Goal: Information Seeking & Learning: Learn about a topic

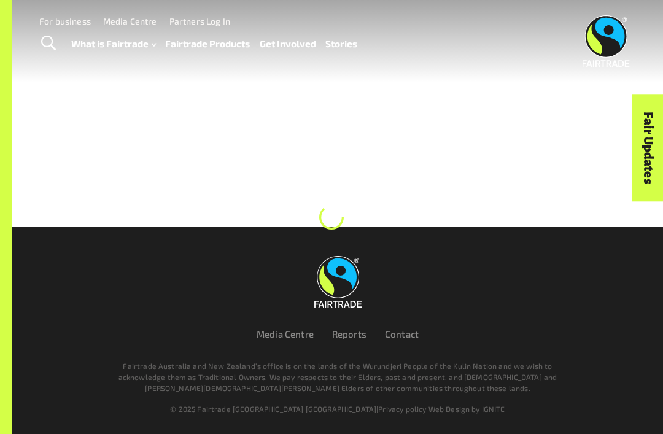
click at [51, 48] on span "Toggle Search" at bounding box center [48, 44] width 15 height 16
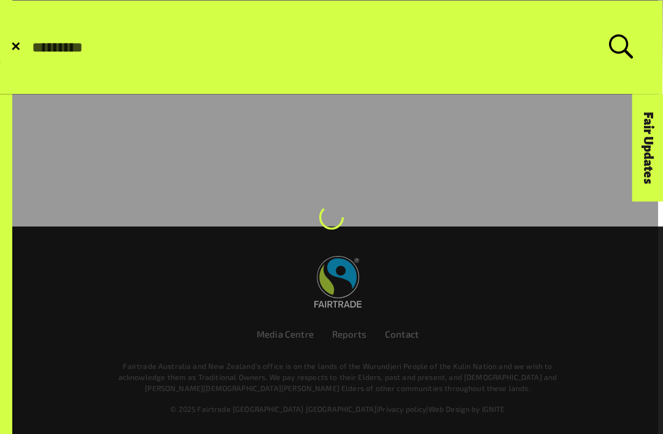
click at [7, 48] on form "✕ Search for:" at bounding box center [332, 47] width 662 height 93
click at [17, 47] on span "✕" at bounding box center [15, 47] width 10 height 12
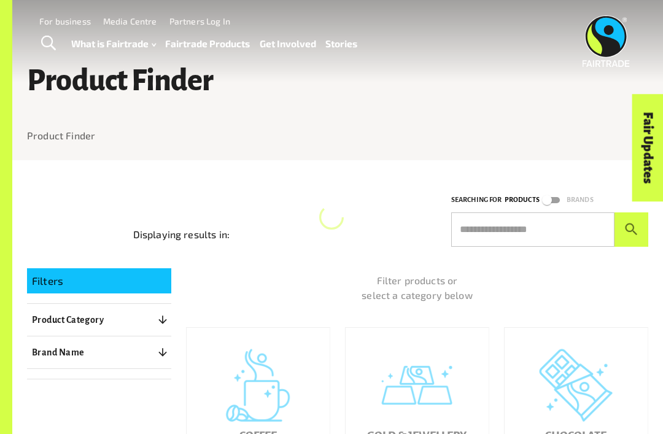
click at [556, 233] on input "text" at bounding box center [532, 229] width 163 height 34
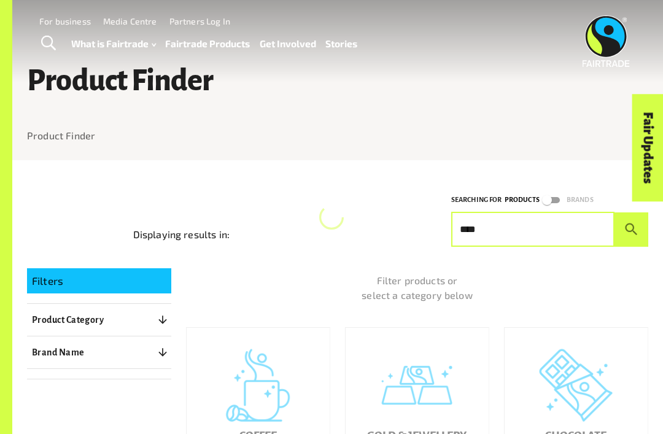
click at [636, 228] on icon "submit" at bounding box center [631, 229] width 17 height 17
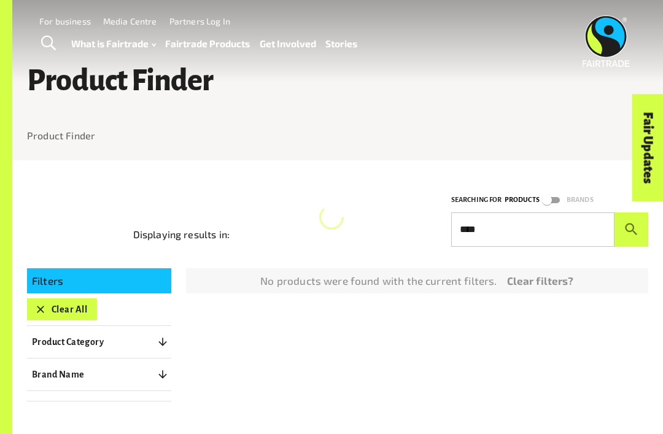
click at [568, 224] on input "****" at bounding box center [532, 229] width 163 height 34
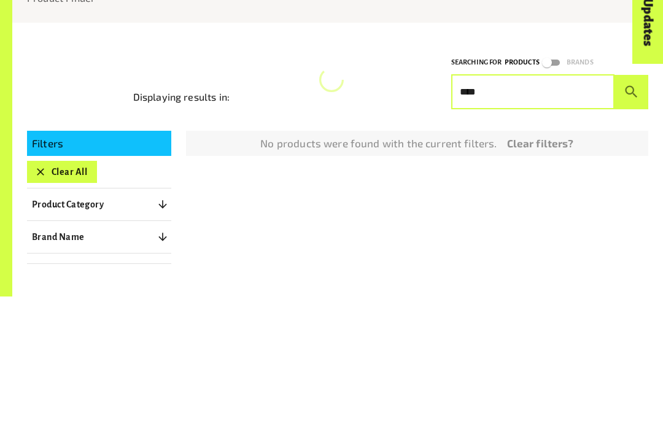
scroll to position [138, 0]
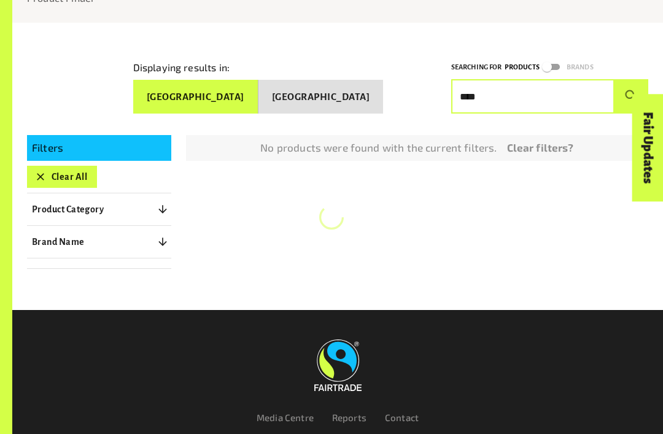
click at [259, 97] on button "[GEOGRAPHIC_DATA]" at bounding box center [195, 97] width 125 height 34
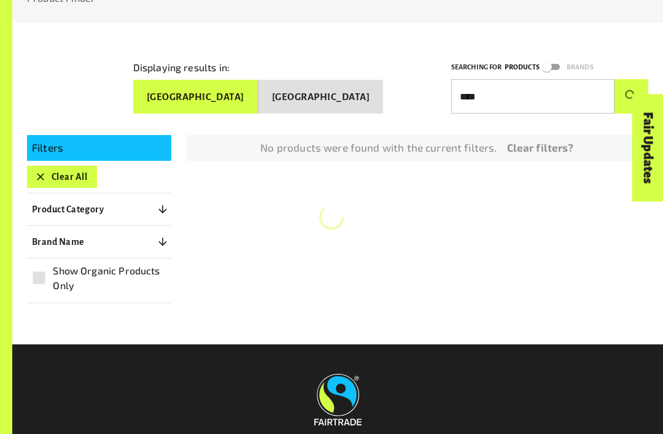
click at [538, 85] on input "****" at bounding box center [532, 96] width 163 height 34
click at [506, 90] on input "****" at bounding box center [532, 96] width 163 height 34
type input "*"
click at [631, 92] on button "submit" at bounding box center [632, 96] width 34 height 34
click at [623, 88] on icon "submit" at bounding box center [631, 96] width 17 height 17
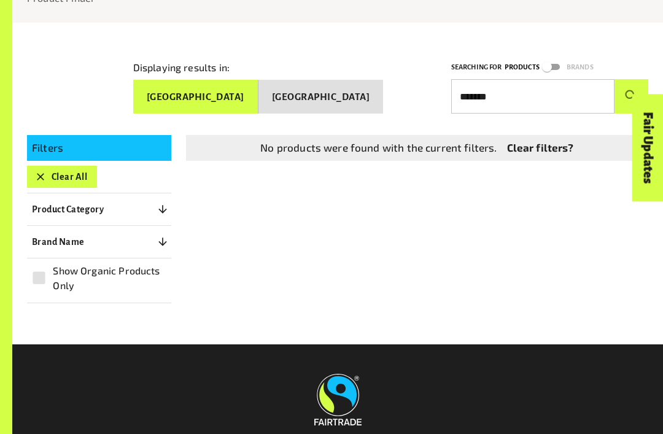
click at [555, 84] on input "*******" at bounding box center [532, 96] width 163 height 34
click at [522, 90] on input "*******" at bounding box center [532, 96] width 163 height 34
type input "*"
click at [567, 95] on input "text" at bounding box center [532, 96] width 163 height 34
type input "*"
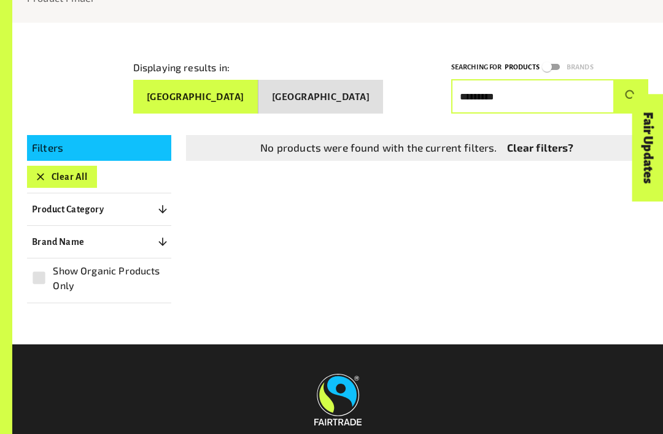
click at [631, 92] on button "submit" at bounding box center [632, 96] width 34 height 34
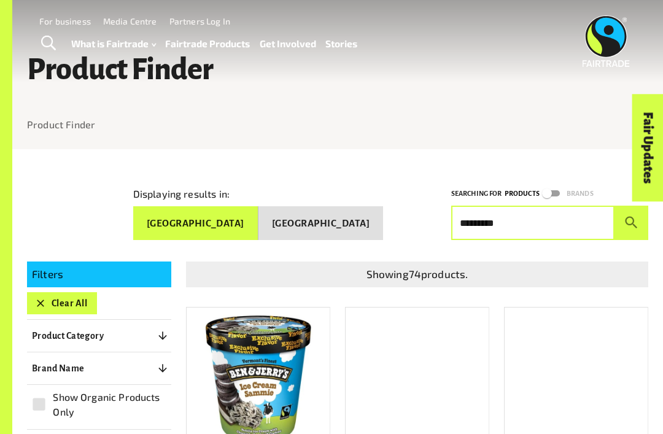
scroll to position [0, 0]
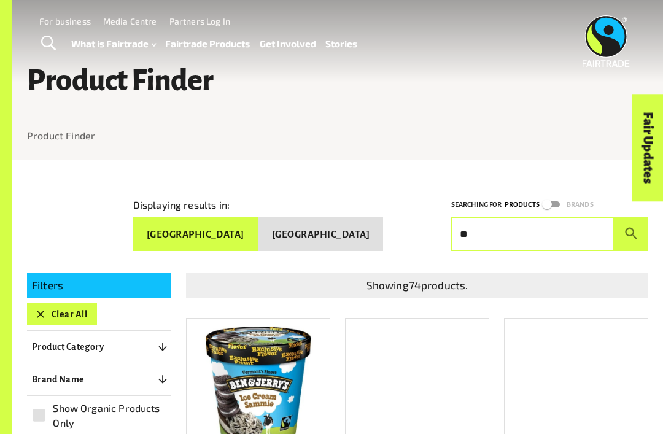
type input "*"
click at [519, 135] on ol "Product Finder" at bounding box center [338, 135] width 622 height 15
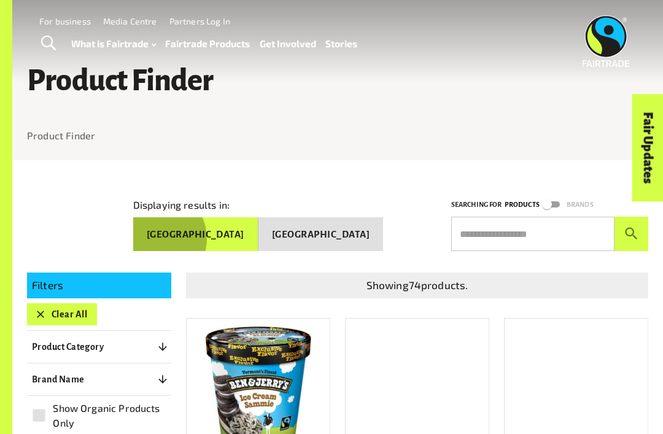
click at [257, 235] on button "[GEOGRAPHIC_DATA]" at bounding box center [195, 234] width 125 height 34
click at [257, 234] on button "[GEOGRAPHIC_DATA]" at bounding box center [195, 234] width 125 height 34
click at [36, 314] on icon "button" at bounding box center [40, 314] width 12 height 12
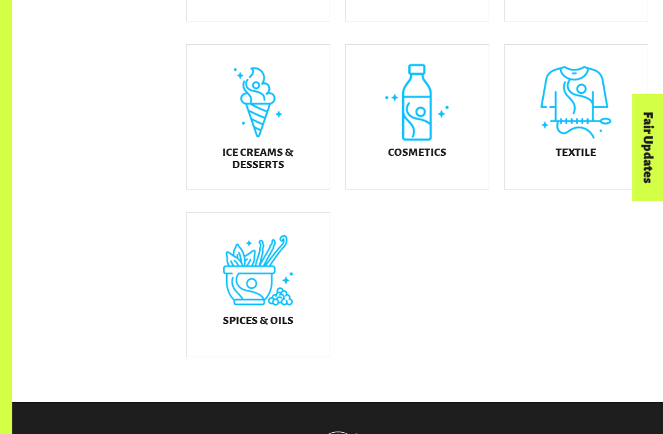
scroll to position [625, 0]
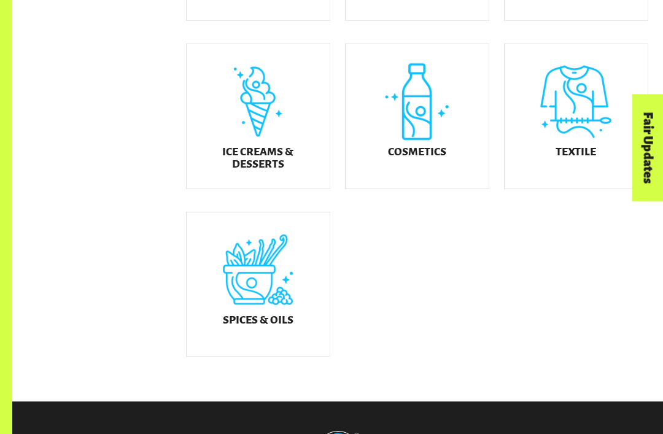
click at [584, 158] on h5 "Textile" at bounding box center [576, 152] width 41 height 12
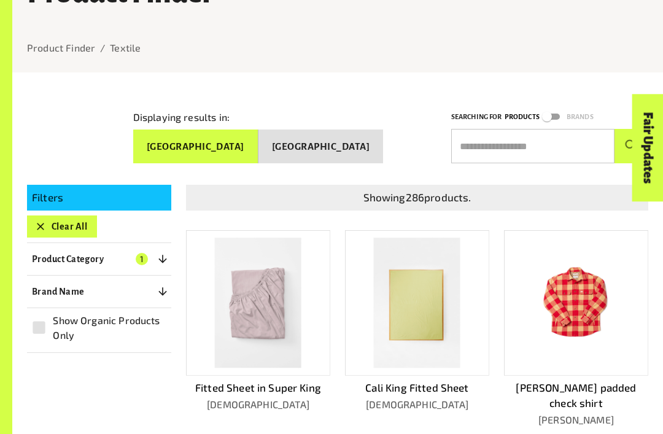
click at [41, 220] on icon "button" at bounding box center [40, 226] width 12 height 12
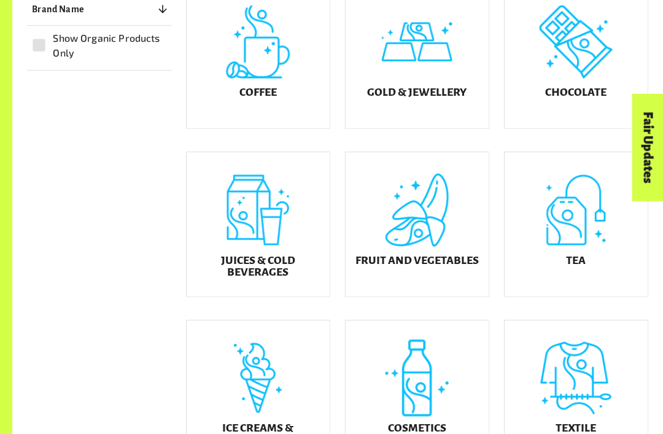
scroll to position [348, 0]
click at [578, 99] on h5 "Chocolate" at bounding box center [575, 93] width 61 height 12
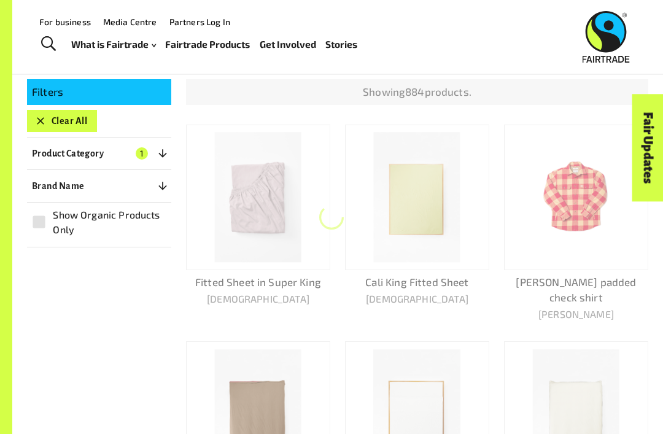
scroll to position [160, 0]
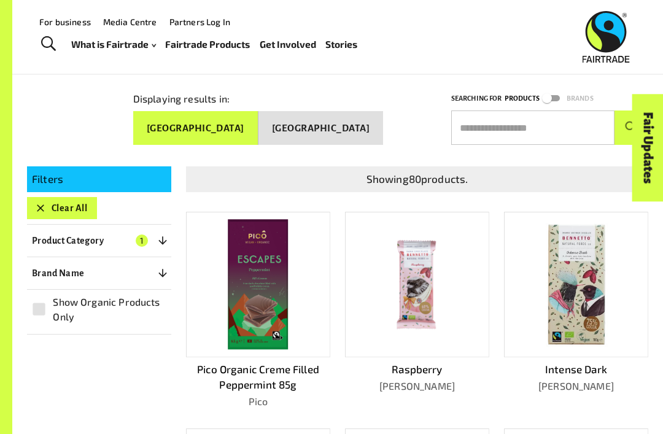
click at [49, 206] on button "Clear All" at bounding box center [62, 208] width 70 height 22
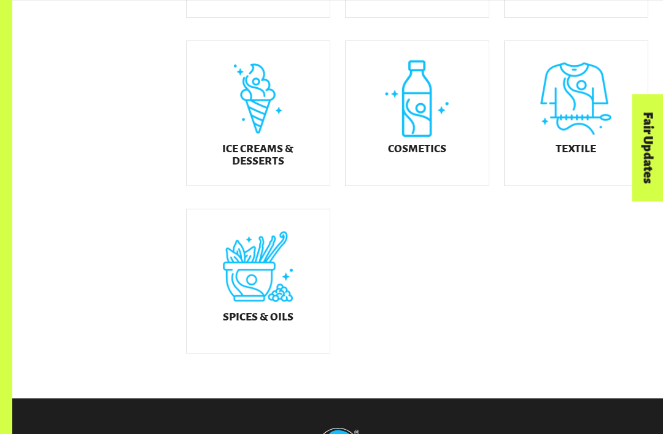
click at [416, 142] on div "Cosmetics" at bounding box center [417, 113] width 143 height 144
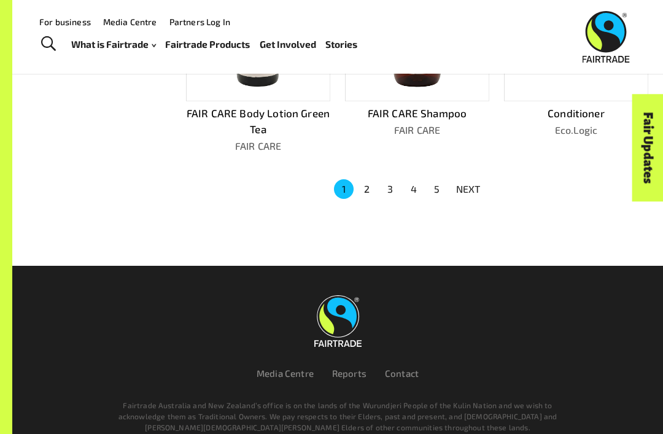
scroll to position [761, 0]
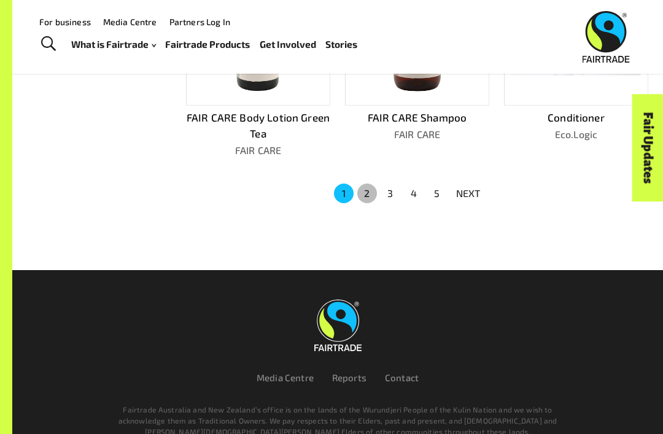
click at [372, 185] on button "2" at bounding box center [367, 194] width 20 height 20
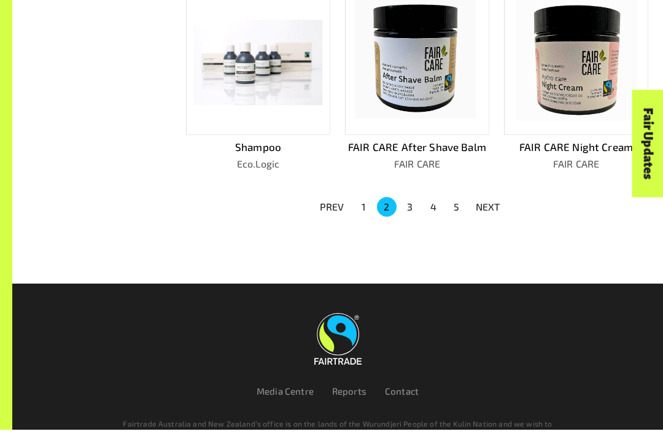
scroll to position [718, 0]
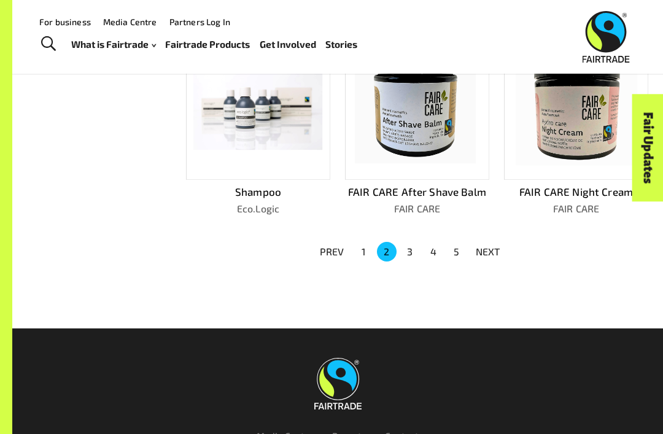
click at [408, 242] on button "3" at bounding box center [410, 252] width 20 height 20
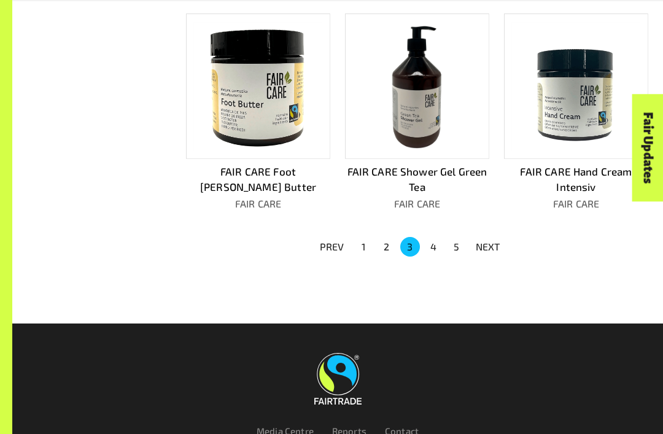
scroll to position [774, 0]
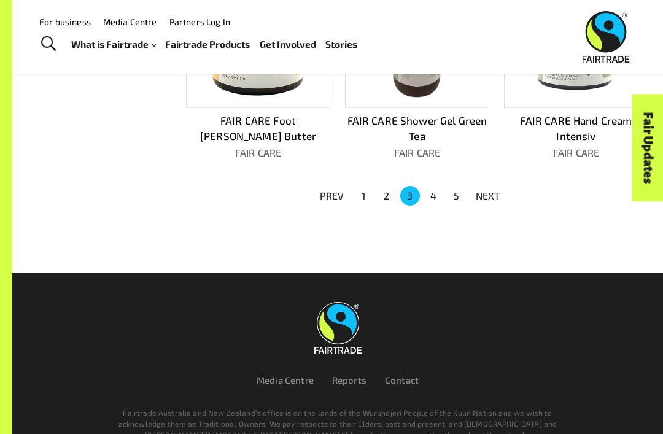
click at [424, 194] on button "4" at bounding box center [434, 196] width 20 height 20
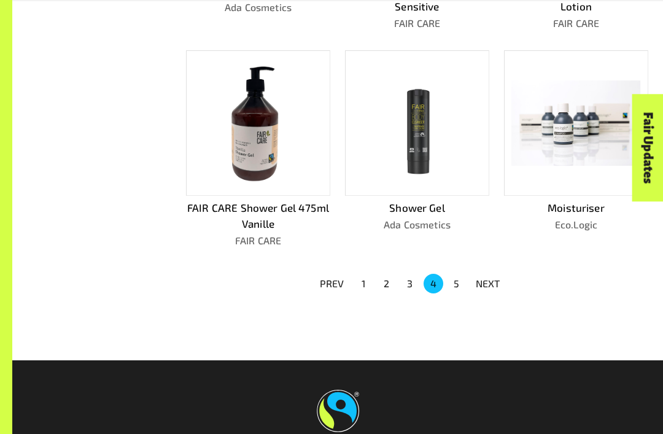
scroll to position [789, 0]
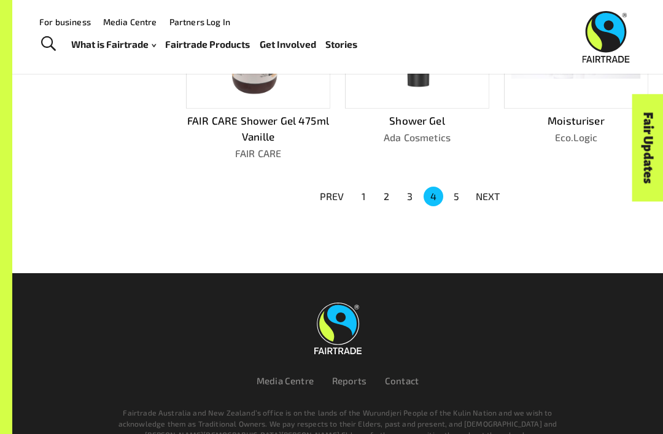
click at [459, 189] on button "5" at bounding box center [457, 197] width 20 height 20
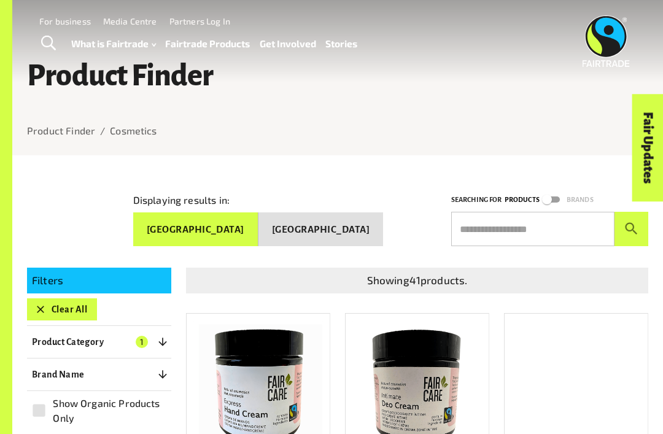
scroll to position [0, 0]
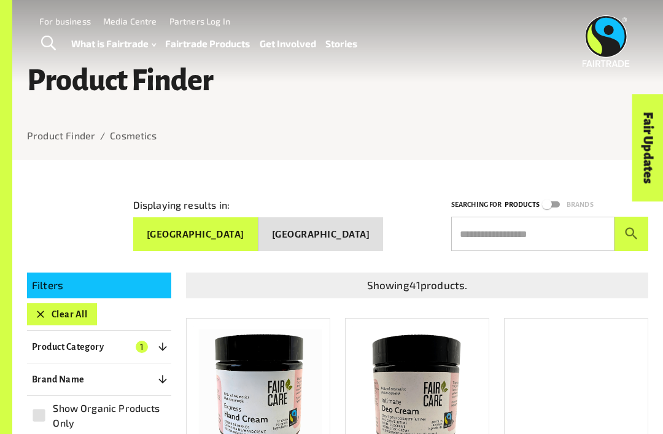
click at [45, 308] on icon "button" at bounding box center [40, 314] width 12 height 12
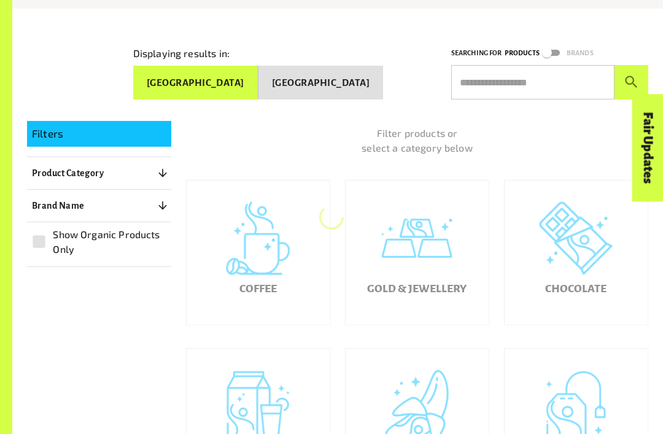
scroll to position [160, 0]
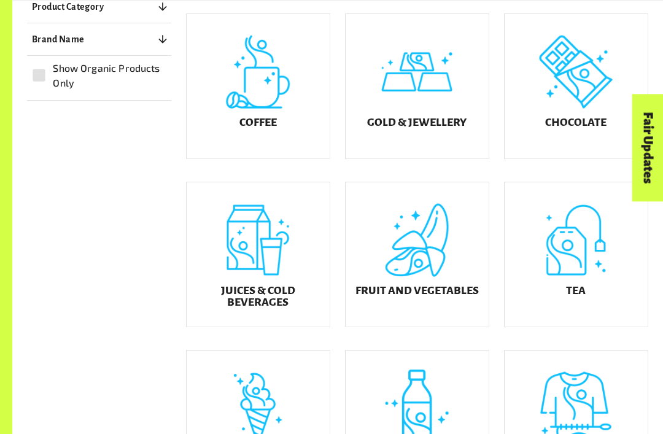
click at [591, 395] on div "Textile" at bounding box center [576, 423] width 143 height 144
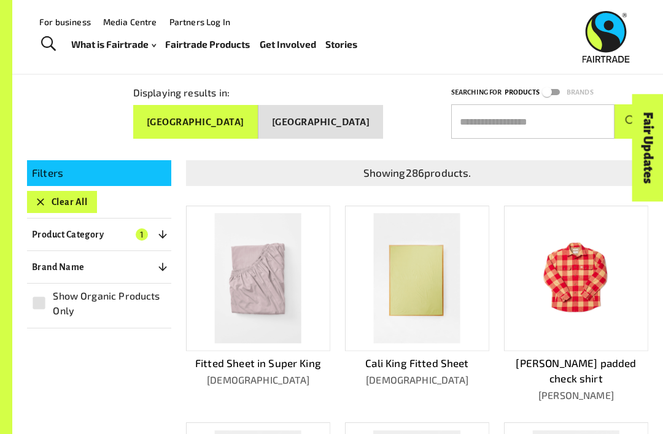
scroll to position [112, 0]
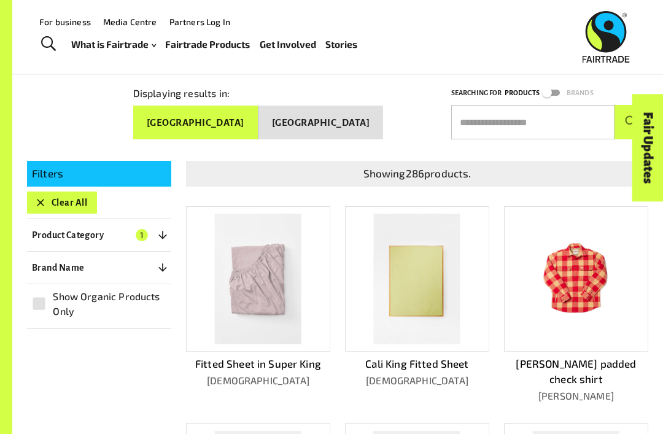
click at [553, 120] on input "text" at bounding box center [532, 122] width 163 height 34
type input "*"
type input "*******"
click at [631, 117] on button "submit" at bounding box center [632, 122] width 34 height 34
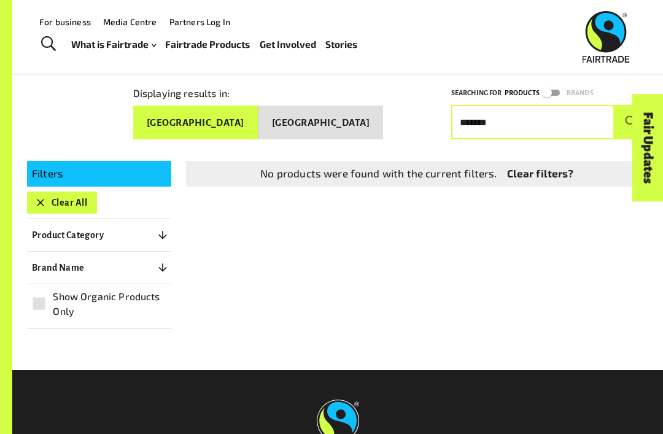
click at [38, 192] on button "Clear All" at bounding box center [62, 203] width 70 height 22
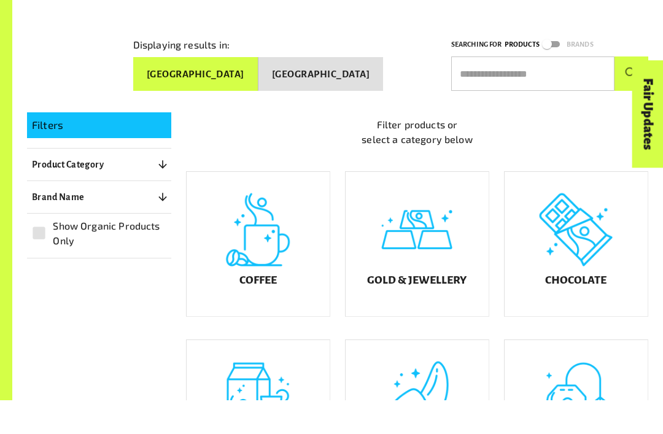
scroll to position [160, 0]
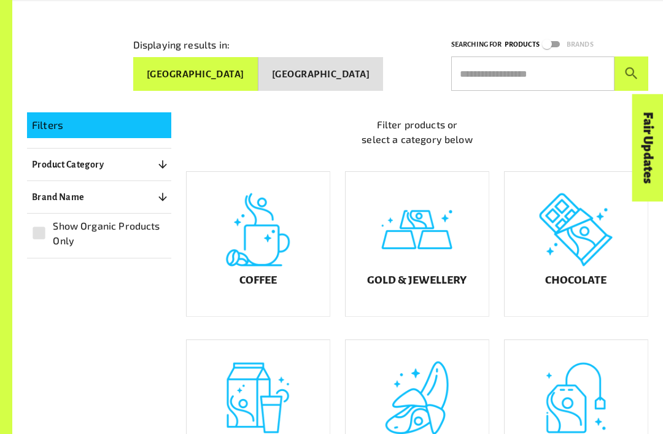
click at [43, 162] on p "Product Category" at bounding box center [68, 164] width 72 height 15
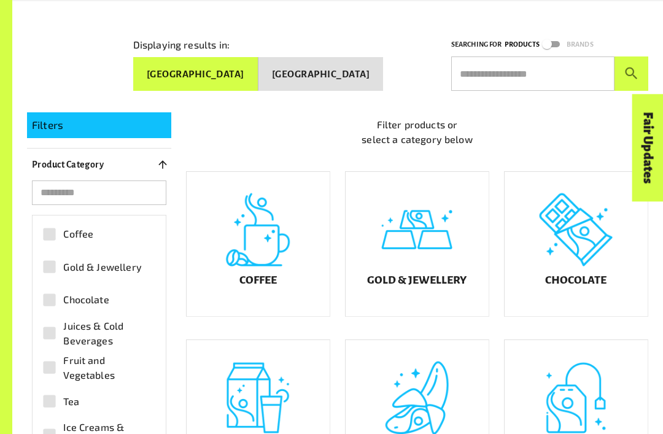
click at [44, 169] on button "Product Category 0" at bounding box center [99, 165] width 144 height 22
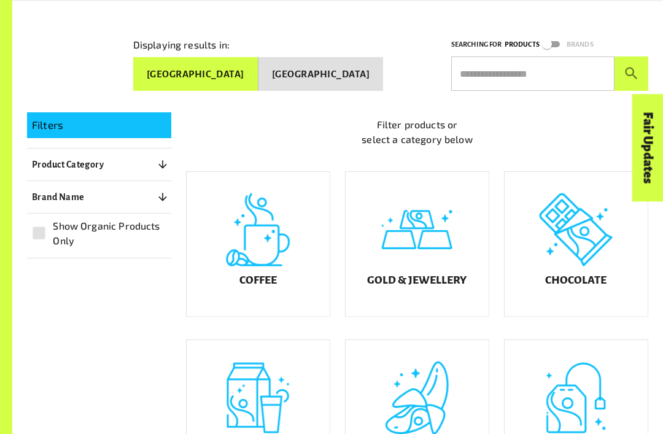
click at [38, 190] on p "Brand Name" at bounding box center [58, 197] width 53 height 15
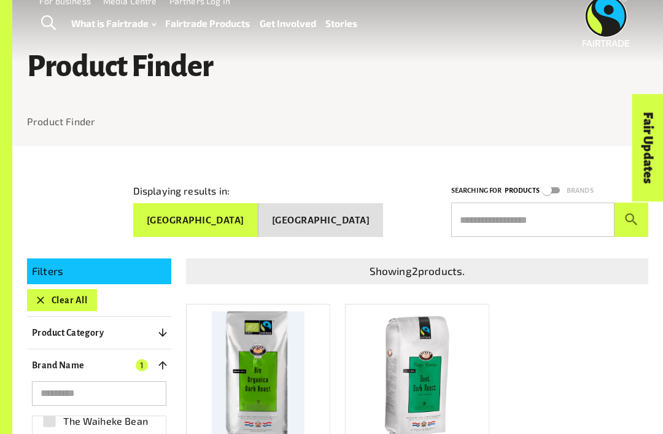
scroll to position [16, 0]
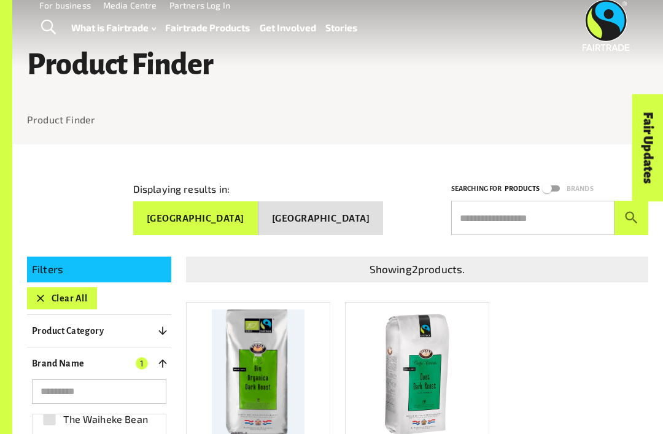
click at [45, 369] on button "Brand Name 1" at bounding box center [99, 364] width 144 height 22
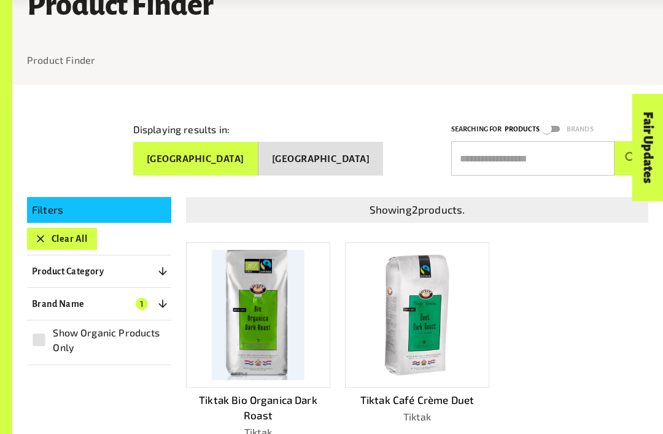
scroll to position [73, 0]
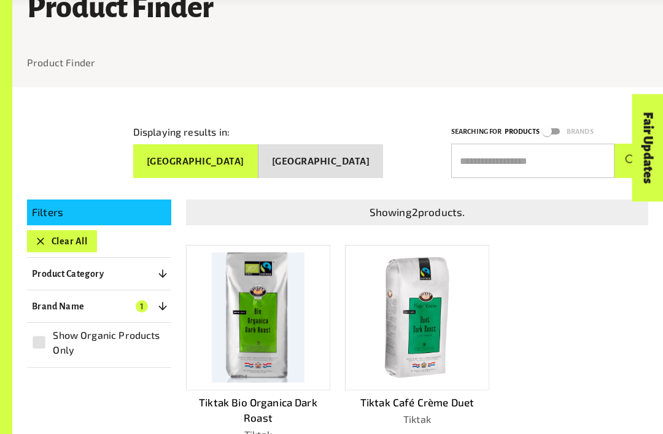
click at [46, 304] on p "Brand Name" at bounding box center [58, 306] width 53 height 15
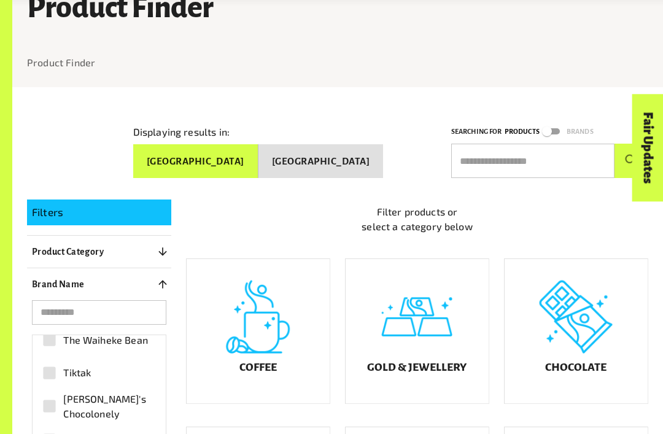
click at [42, 284] on p "Brand Name" at bounding box center [58, 284] width 53 height 15
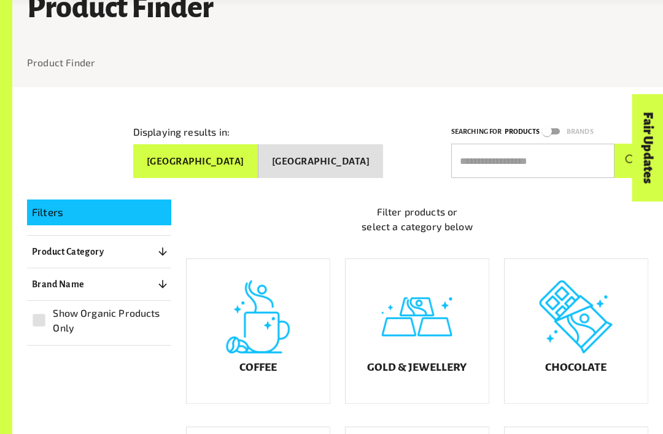
click at [567, 161] on input "text" at bounding box center [532, 161] width 163 height 34
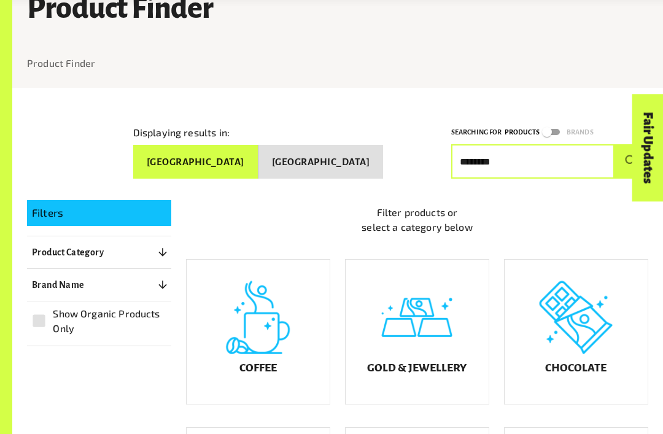
click at [631, 156] on button "submit" at bounding box center [632, 161] width 34 height 34
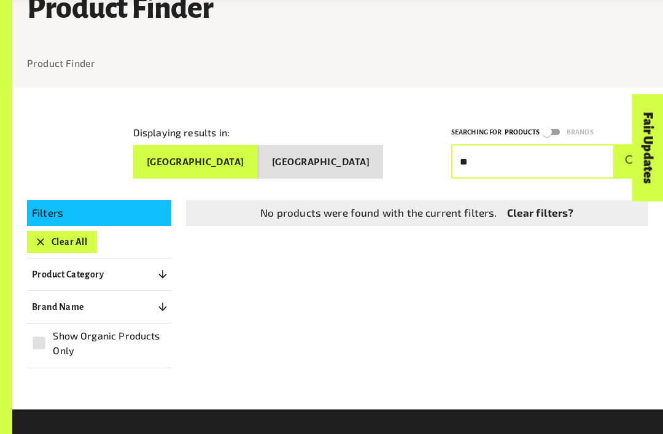
type input "*"
click at [580, 149] on input "text" at bounding box center [532, 161] width 163 height 34
